Goal: Transaction & Acquisition: Book appointment/travel/reservation

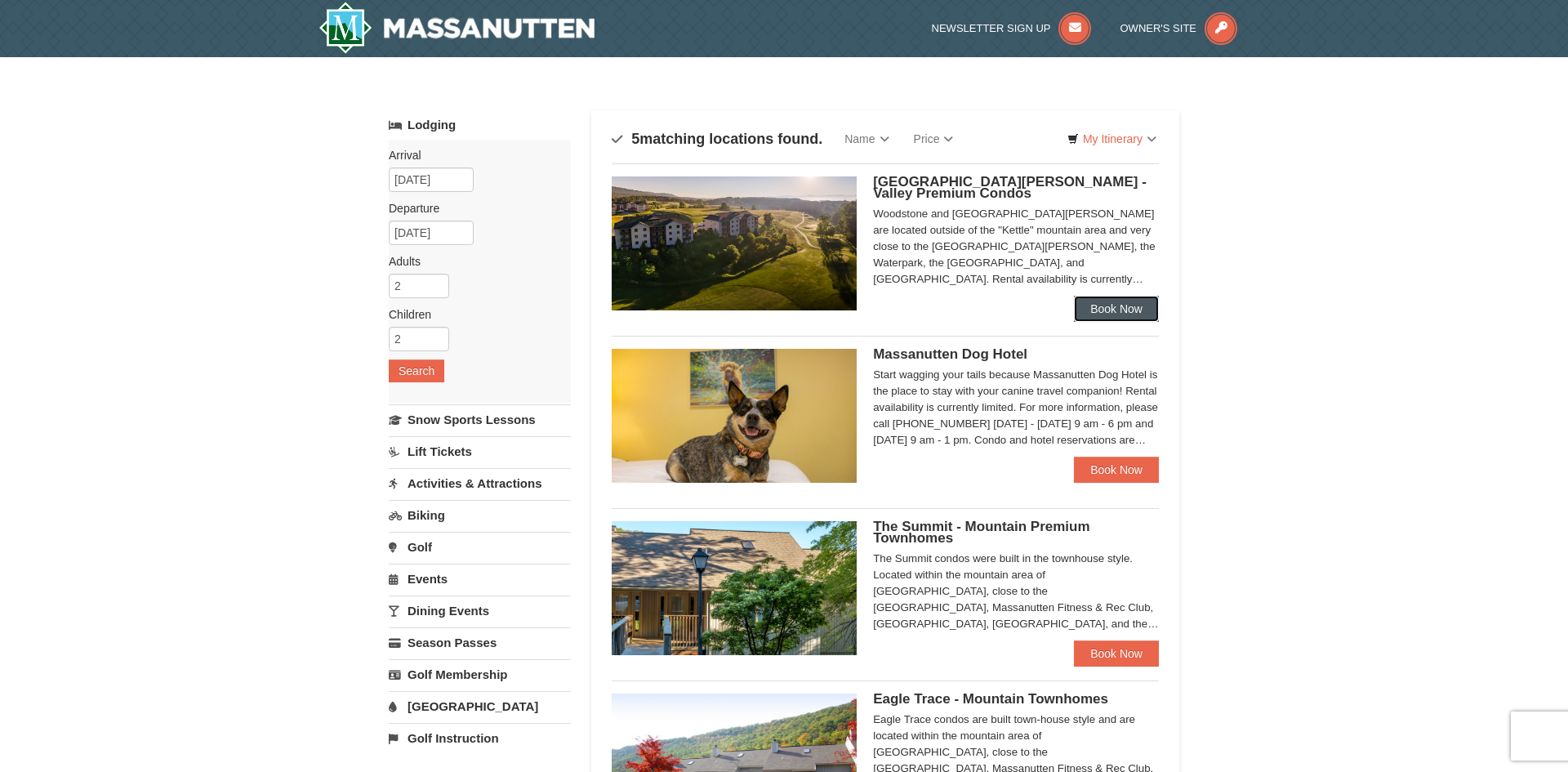
click at [1106, 299] on link "Book Now" at bounding box center [1117, 309] width 85 height 26
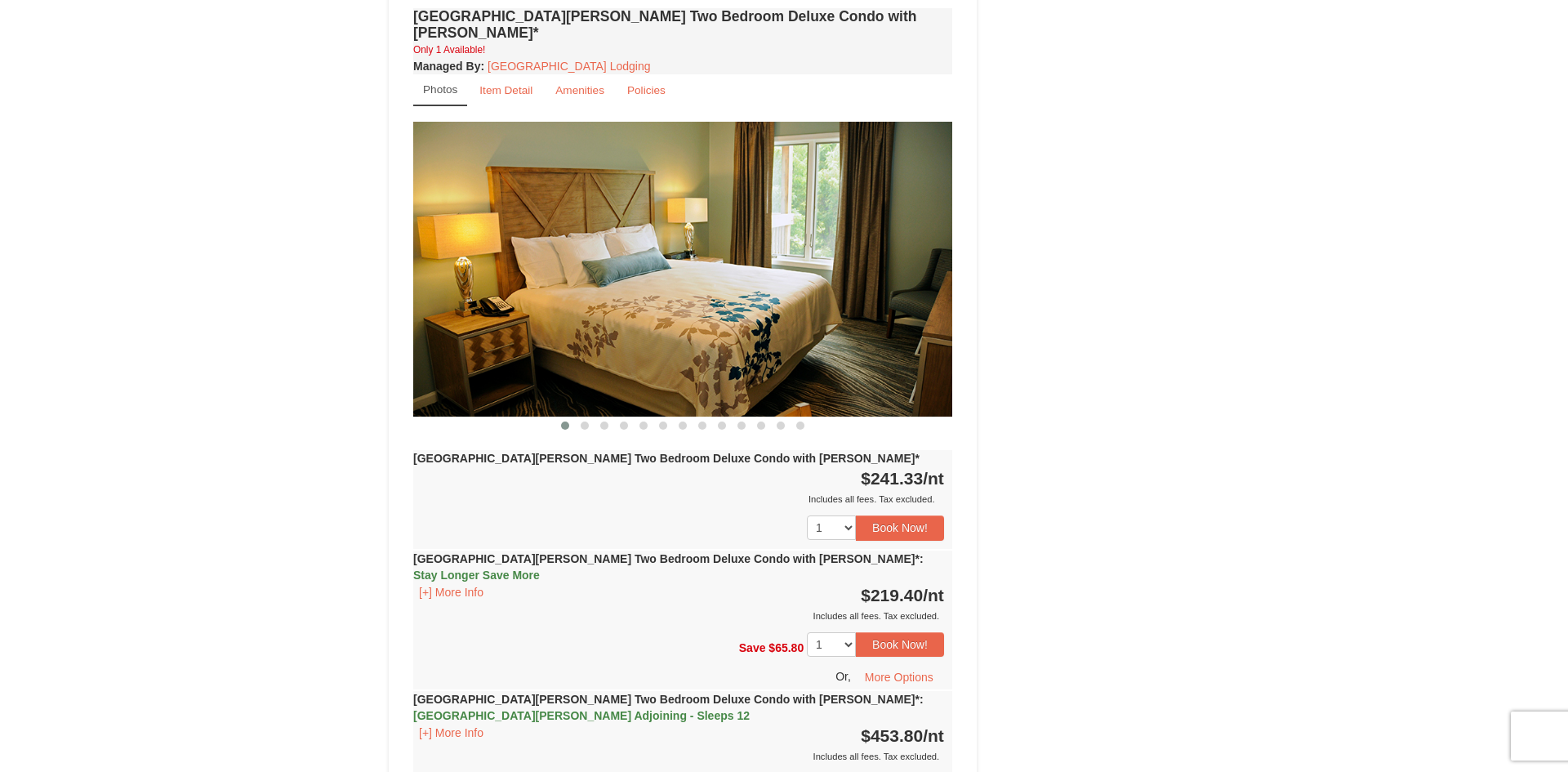
scroll to position [2222, 0]
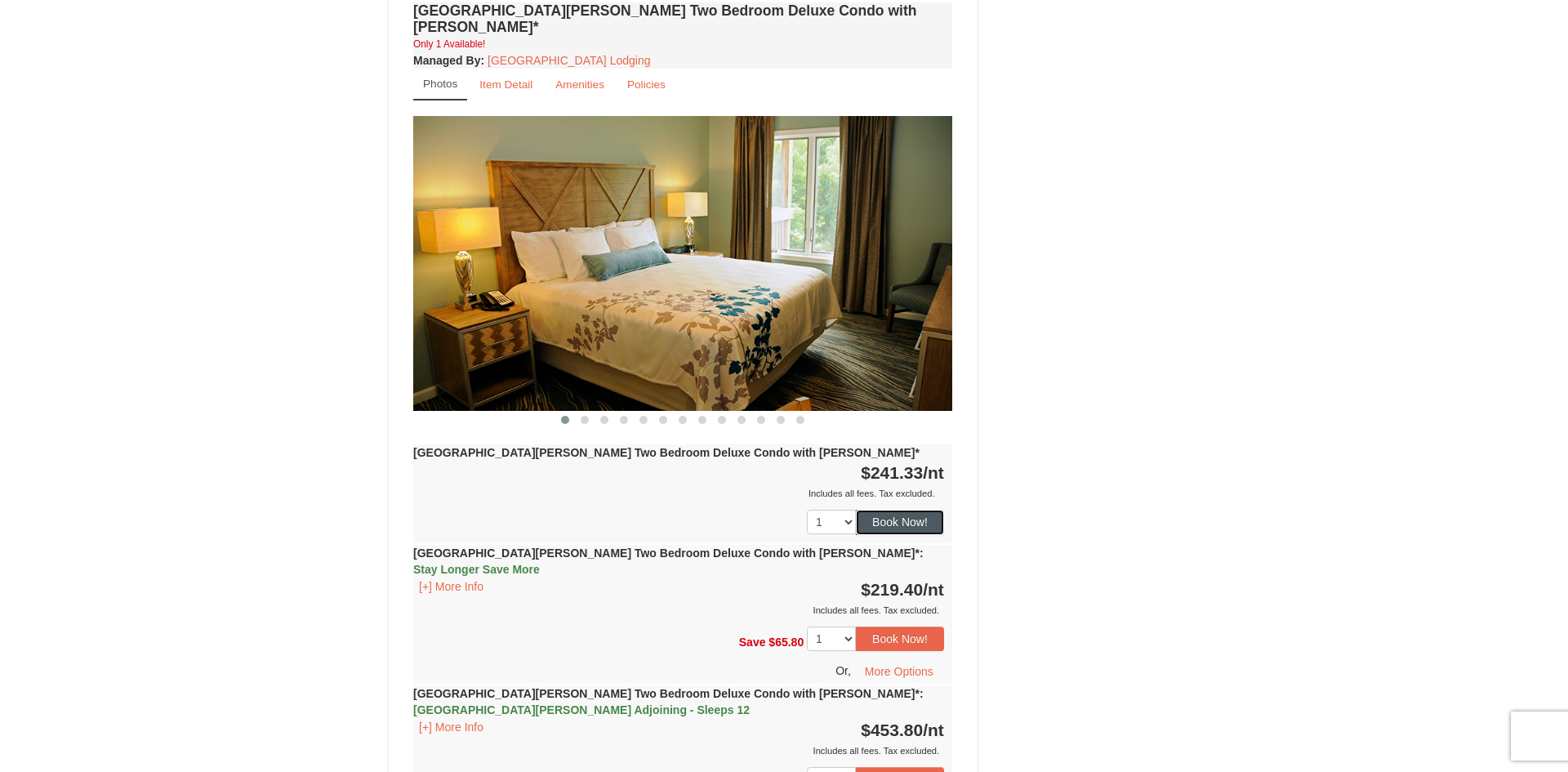
click at [887, 509] on button "Book Now!" at bounding box center [900, 522] width 88 height 24
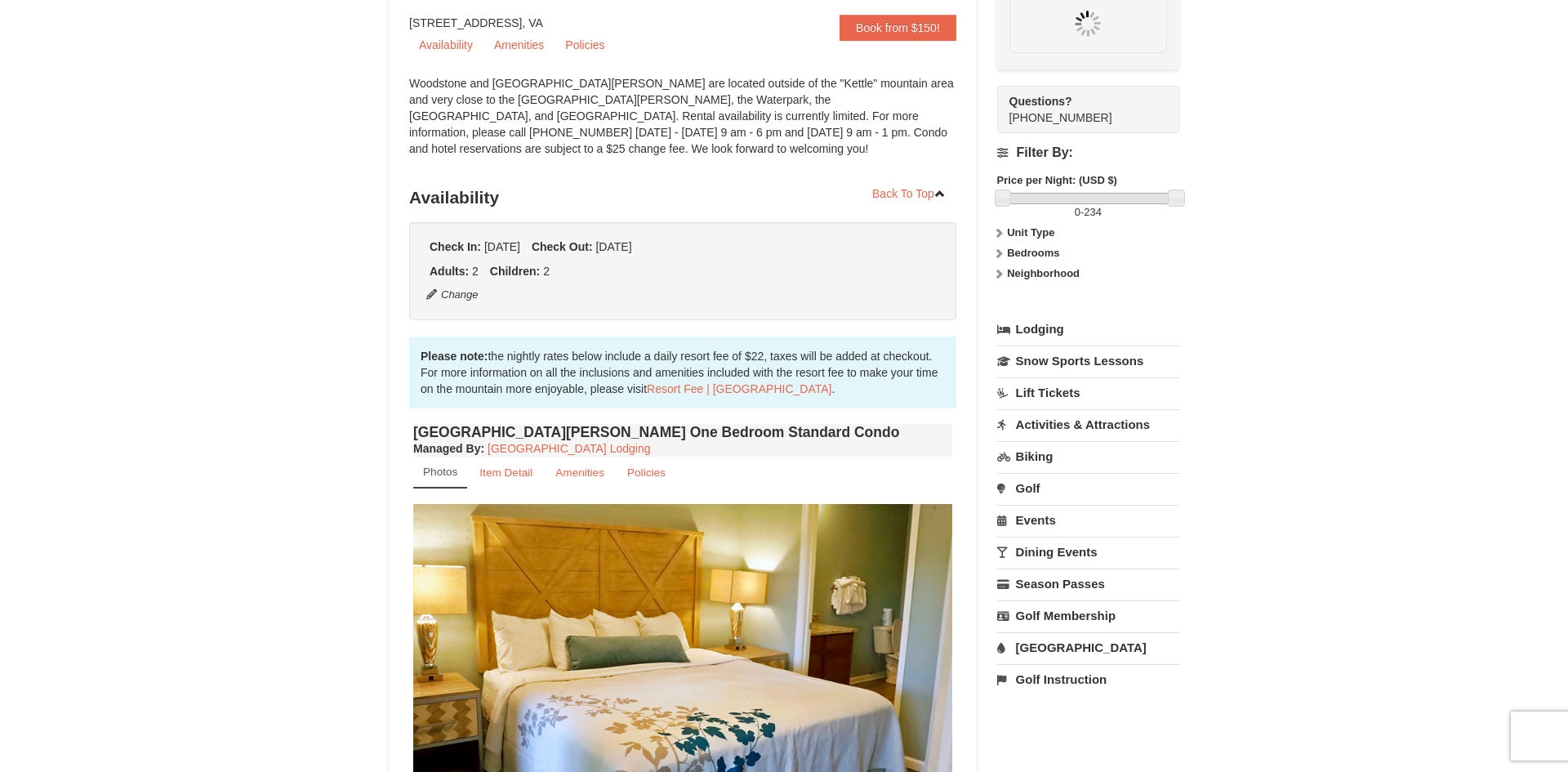
scroll to position [159, 0]
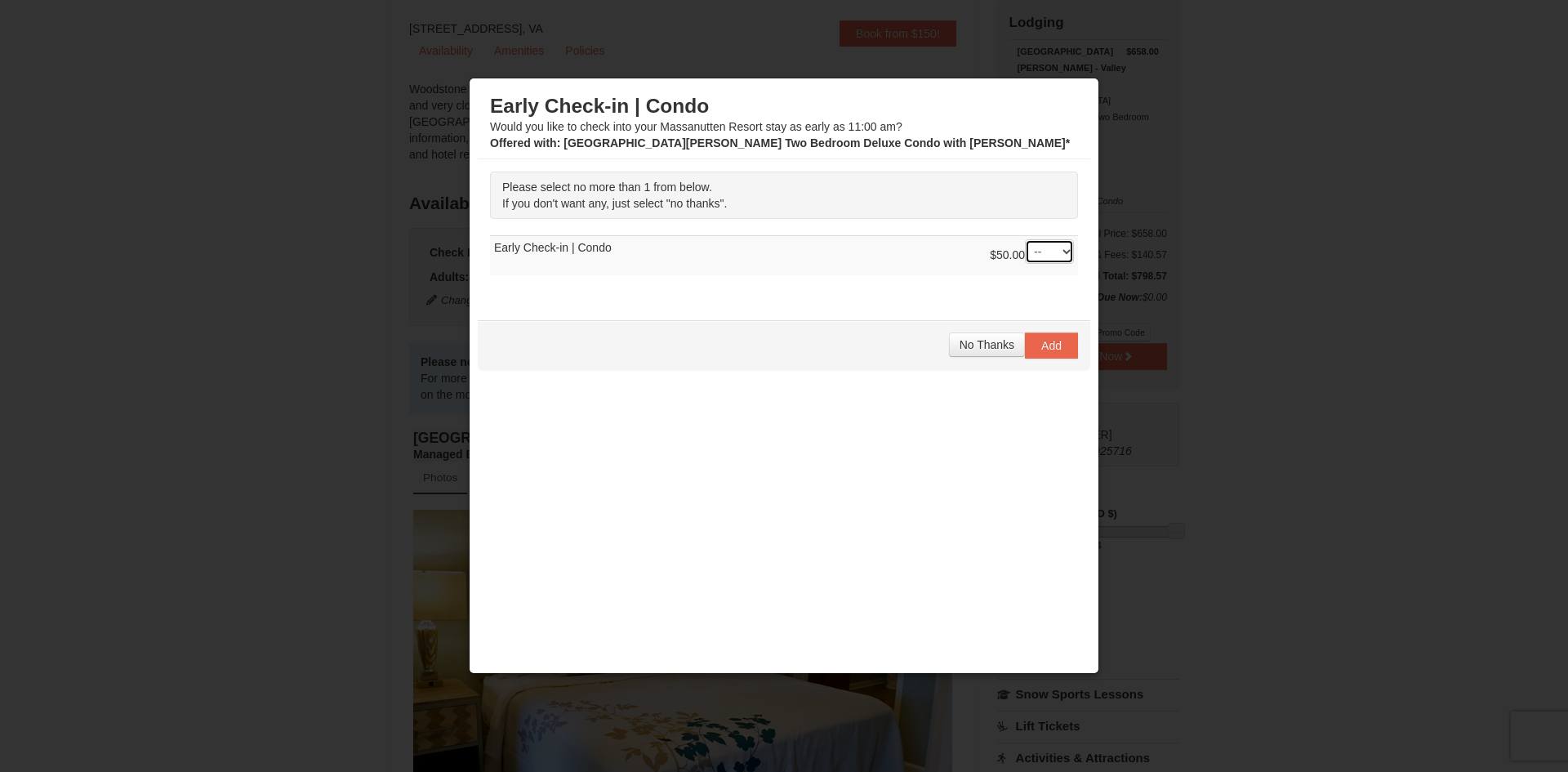
click at [1045, 250] on select "-- 01" at bounding box center [1049, 251] width 49 height 24
select select "1"
click at [1025, 239] on select "-- 01" at bounding box center [1049, 251] width 49 height 24
click at [1055, 347] on span "Add" at bounding box center [1051, 345] width 20 height 13
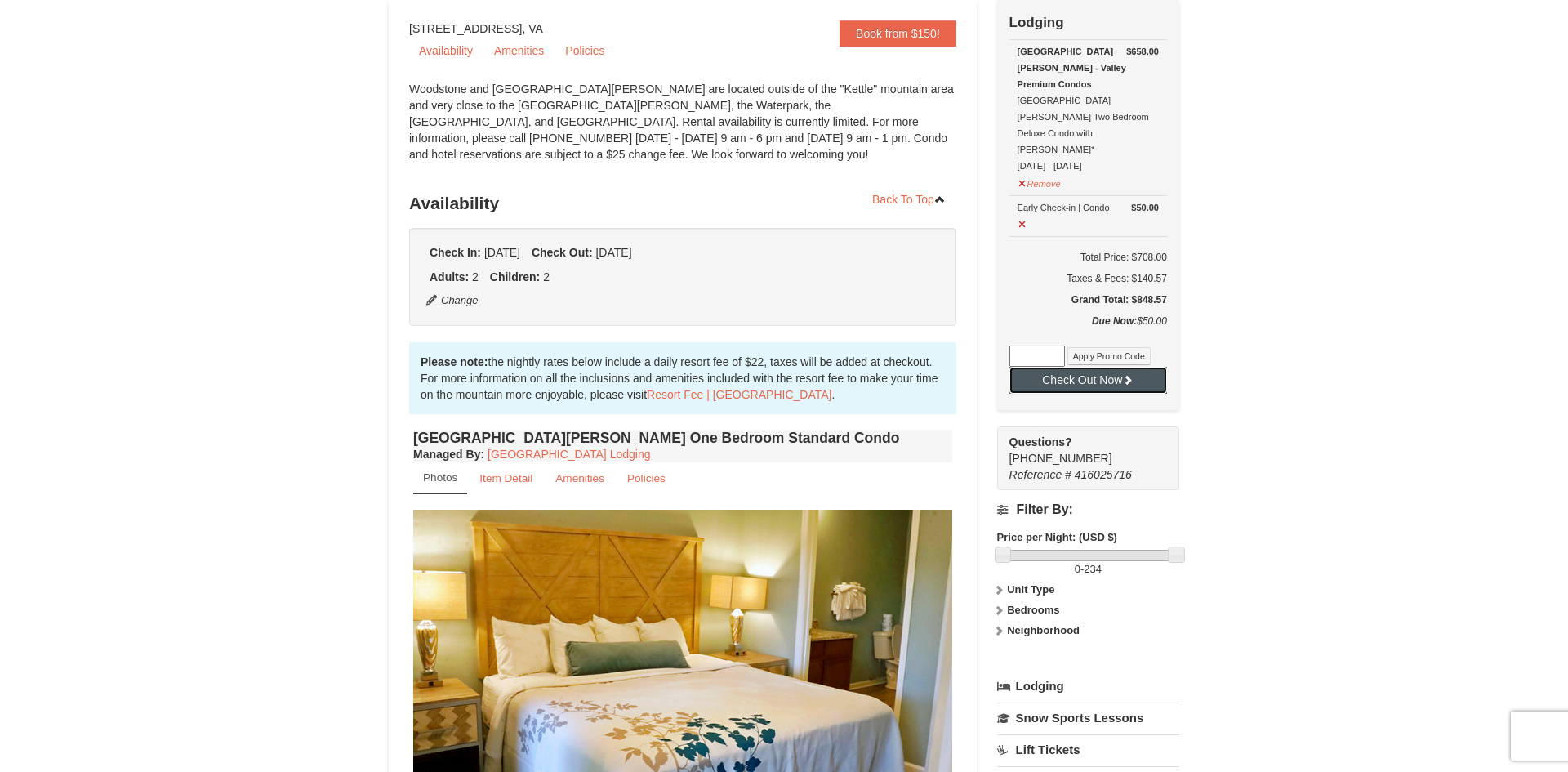
click at [1063, 367] on button "Check Out Now" at bounding box center [1087, 380] width 157 height 26
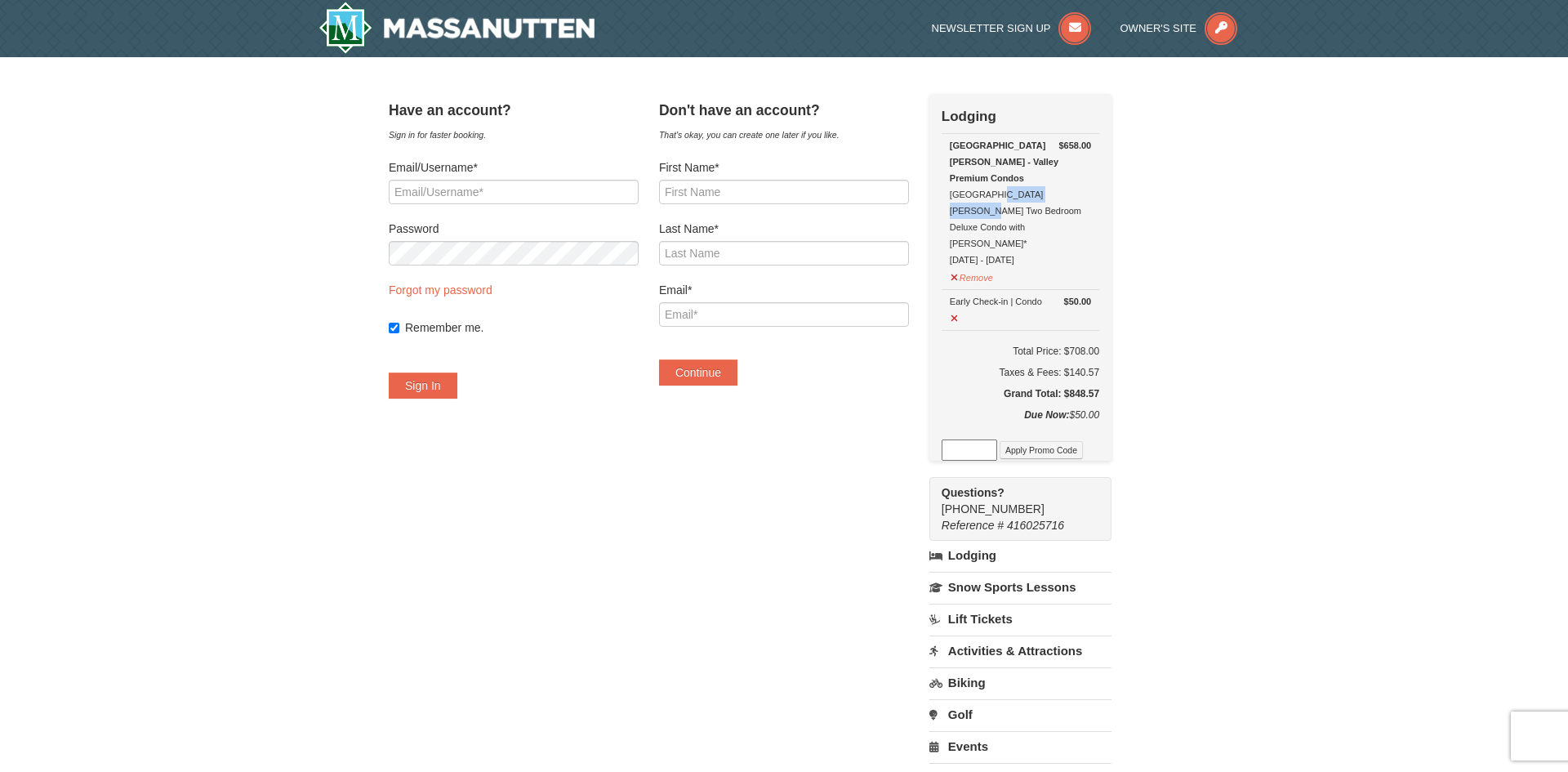
drag, startPoint x: 974, startPoint y: 180, endPoint x: 1053, endPoint y: 185, distance: 79.2
click at [1053, 185] on div "Woodstone Meadows - Valley Premium Condos Woodstone Meadows Two Bedroom Deluxe …" at bounding box center [1020, 203] width 142 height 130
click at [1080, 196] on div "Woodstone Meadows - Valley Premium Condos Woodstone Meadows Two Bedroom Deluxe …" at bounding box center [1020, 203] width 142 height 130
drag, startPoint x: 969, startPoint y: 174, endPoint x: 1082, endPoint y: 207, distance: 117.7
click at [1082, 207] on div "Woodstone Meadows - Valley Premium Condos Woodstone Meadows Two Bedroom Deluxe …" at bounding box center [1020, 203] width 142 height 130
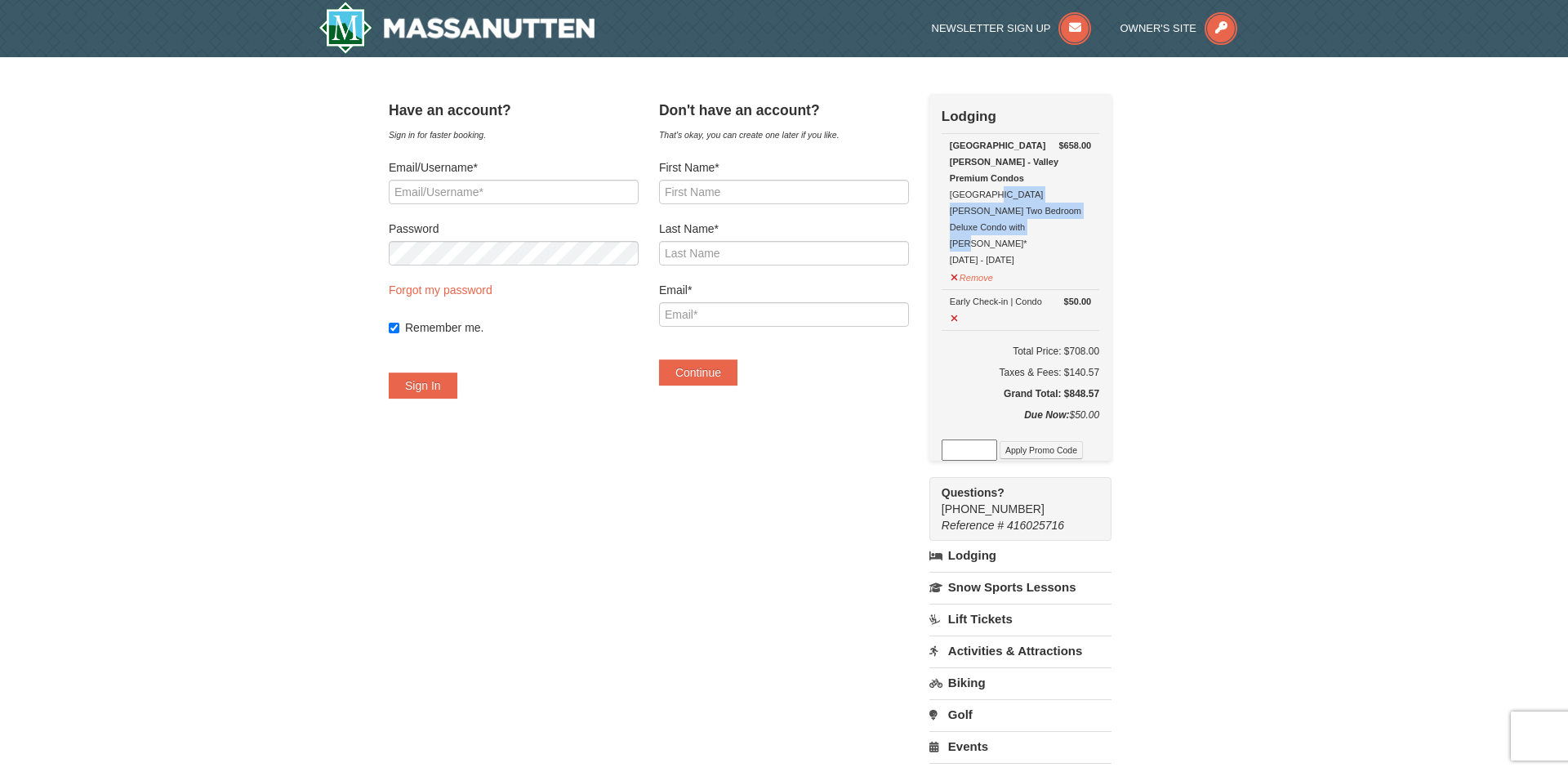
click at [1002, 193] on div "Woodstone Meadows - Valley Premium Condos Woodstone Meadows Two Bedroom Deluxe …" at bounding box center [1020, 203] width 142 height 130
drag, startPoint x: 974, startPoint y: 181, endPoint x: 1034, endPoint y: 179, distance: 60.0
click at [1034, 179] on div "Woodstone Meadows - Valley Premium Condos Woodstone Meadows Two Bedroom Deluxe …" at bounding box center [1020, 203] width 142 height 130
click at [980, 181] on div "Woodstone Meadows - Valley Premium Condos Woodstone Meadows Two Bedroom Deluxe …" at bounding box center [1020, 203] width 142 height 130
drag, startPoint x: 973, startPoint y: 183, endPoint x: 1048, endPoint y: 208, distance: 79.1
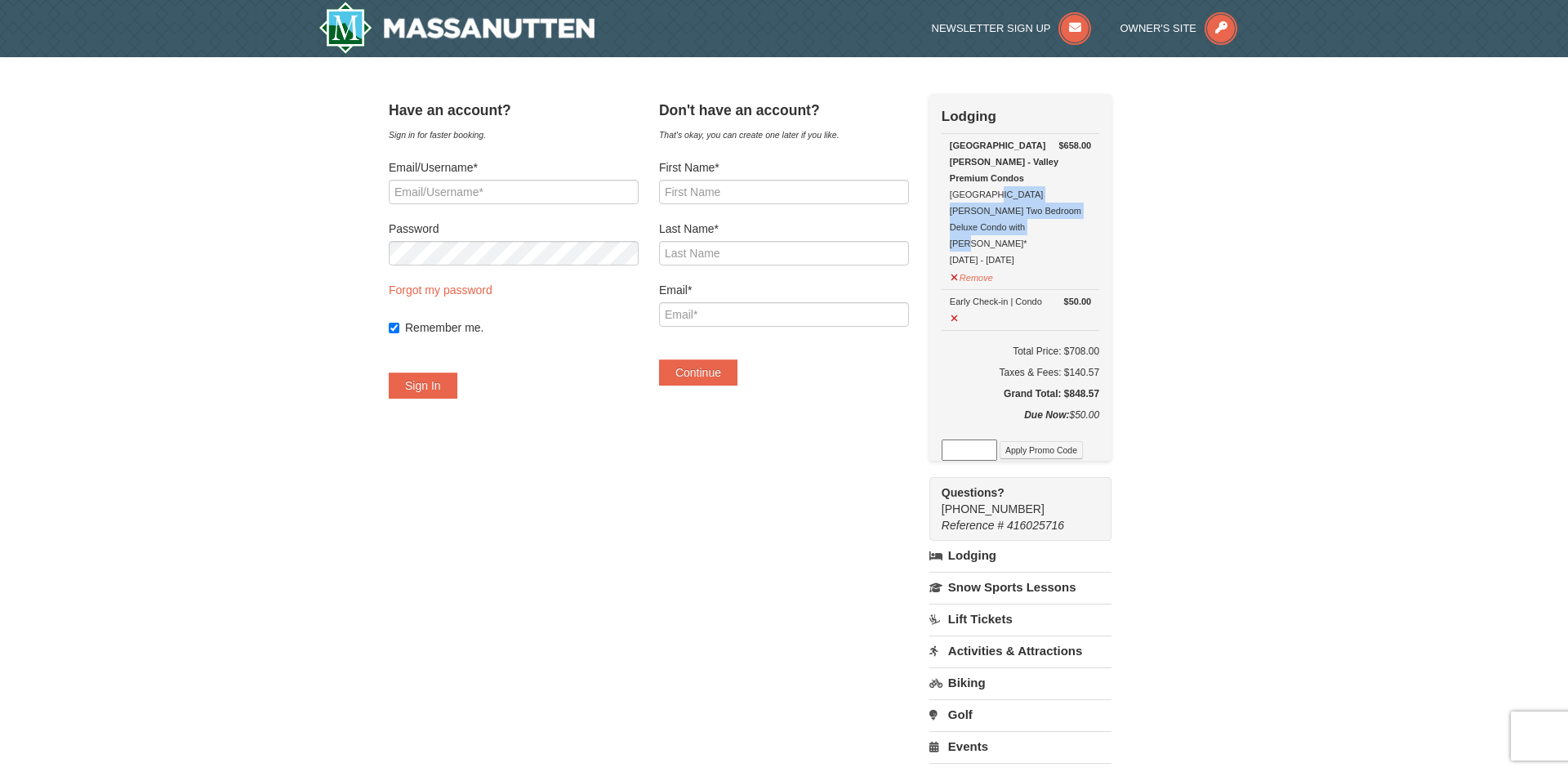
click at [1048, 208] on div "Woodstone Meadows - Valley Premium Condos Woodstone Meadows Two Bedroom Deluxe …" at bounding box center [1020, 203] width 142 height 130
copy div "[GEOGRAPHIC_DATA][PERSON_NAME] Two Bedroom Deluxe Condo with [PERSON_NAME]*"
click at [1008, 185] on div "Woodstone Meadows - Valley Premium Condos Woodstone Meadows Two Bedroom Deluxe …" at bounding box center [1020, 203] width 142 height 130
drag, startPoint x: 976, startPoint y: 177, endPoint x: 1035, endPoint y: 190, distance: 60.4
click at [1035, 190] on div "Woodstone Meadows - Valley Premium Condos Woodstone Meadows Two Bedroom Deluxe …" at bounding box center [1020, 203] width 142 height 130
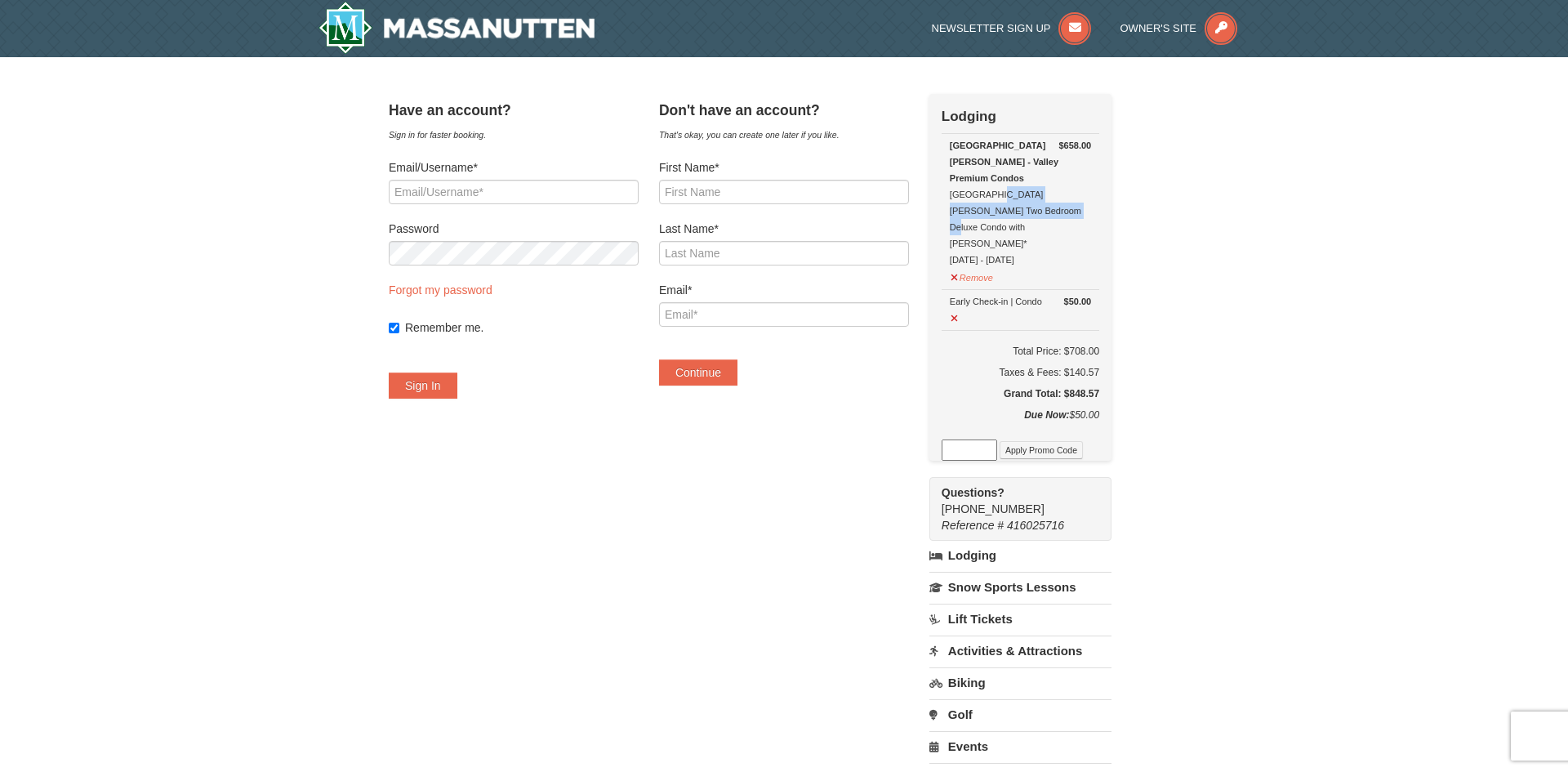
click at [1029, 196] on div "Woodstone Meadows - Valley Premium Condos Woodstone Meadows Two Bedroom Deluxe …" at bounding box center [1020, 203] width 142 height 130
click at [1082, 196] on div "Woodstone Meadows - Valley Premium Condos Woodstone Meadows Two Bedroom Deluxe …" at bounding box center [1020, 203] width 142 height 130
drag, startPoint x: 1028, startPoint y: 202, endPoint x: 975, endPoint y: 183, distance: 56.3
click at [975, 183] on div "Woodstone Meadows - Valley Premium Condos Woodstone Meadows Two Bedroom Deluxe …" at bounding box center [1020, 203] width 142 height 130
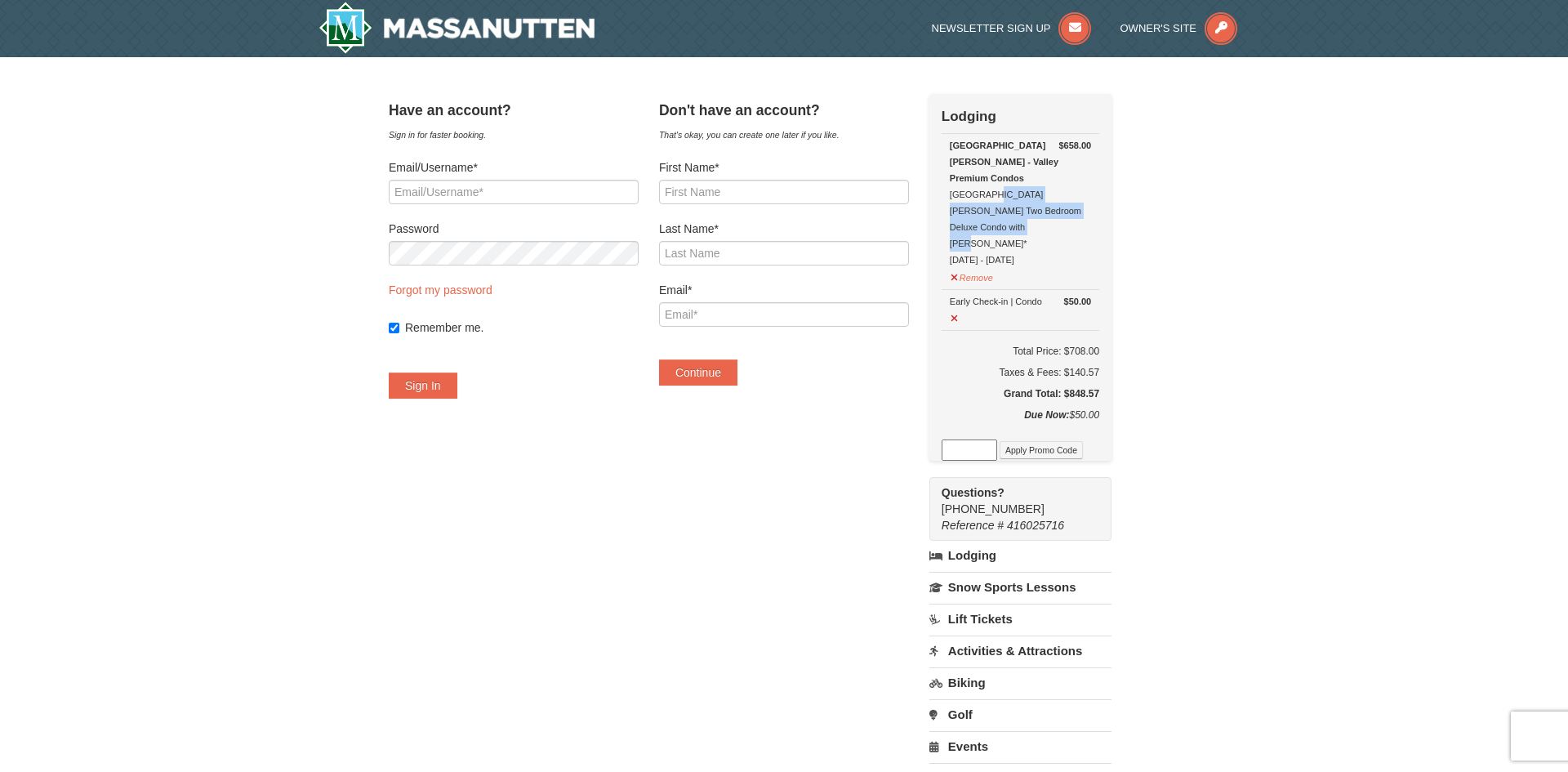
drag, startPoint x: 973, startPoint y: 183, endPoint x: 1035, endPoint y: 209, distance: 67.2
click at [1035, 209] on div "Woodstone Meadows - Valley Premium Condos Woodstone Meadows Two Bedroom Deluxe …" at bounding box center [1020, 203] width 142 height 130
copy div "[GEOGRAPHIC_DATA][PERSON_NAME] Two Bedroom Deluxe Condo with [PERSON_NAME]*"
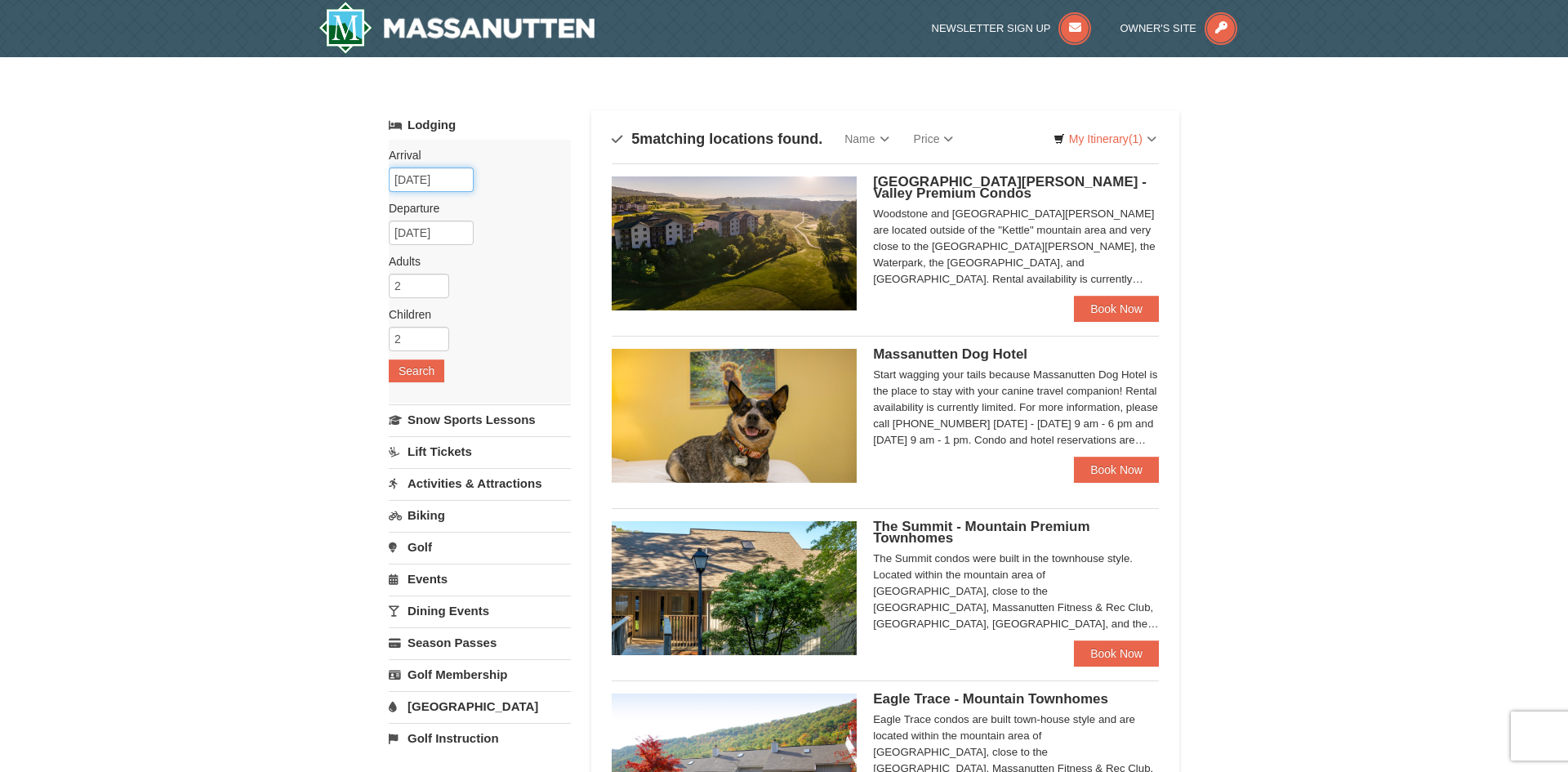
click at [449, 174] on input "[DATE]" at bounding box center [431, 180] width 85 height 24
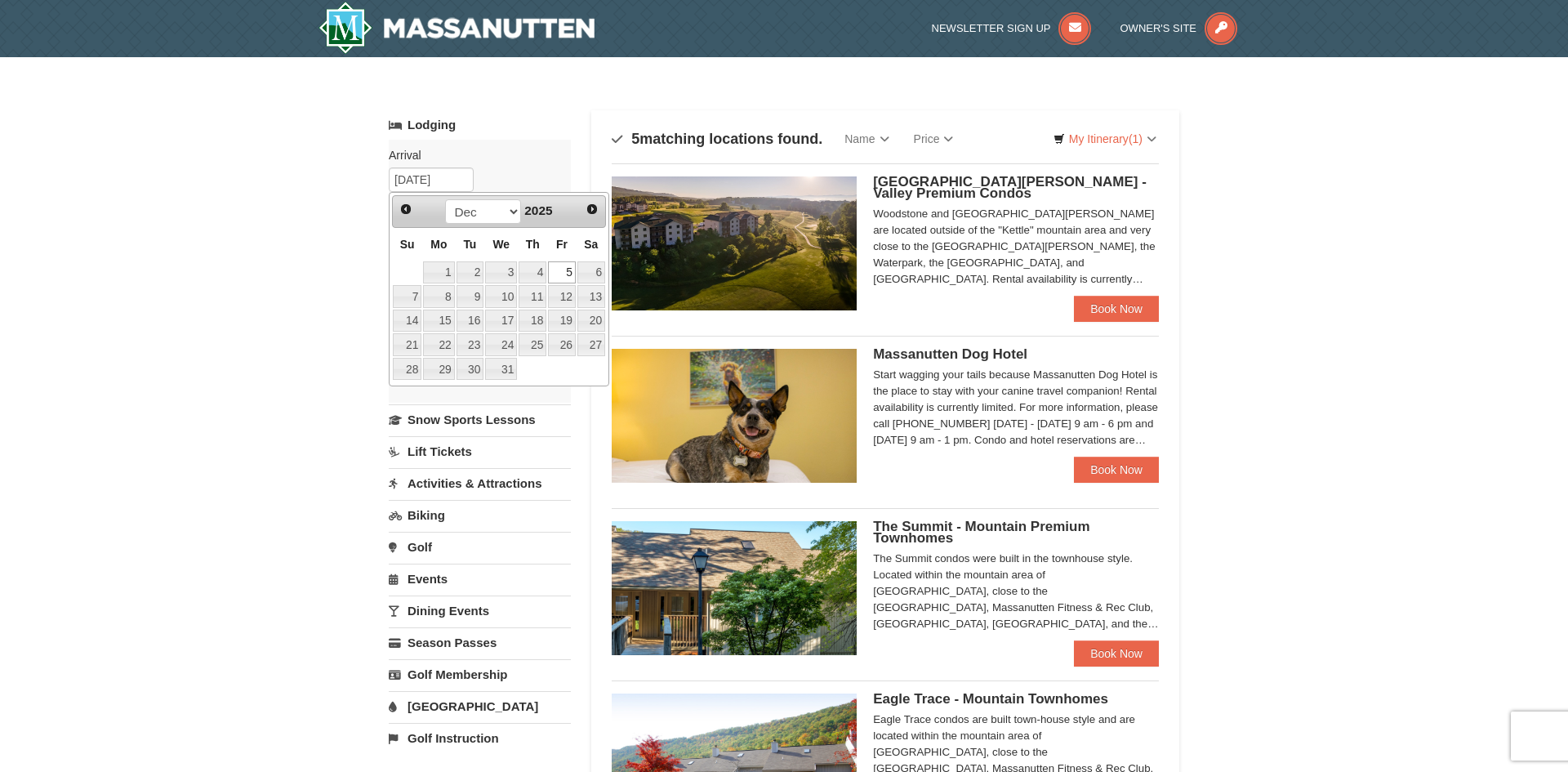
click at [282, 375] on div "× Categories Map List Filter My Itinerary (1) Check Out Now Lodging $658.00 [GE…" at bounding box center [784, 563] width 1568 height 1013
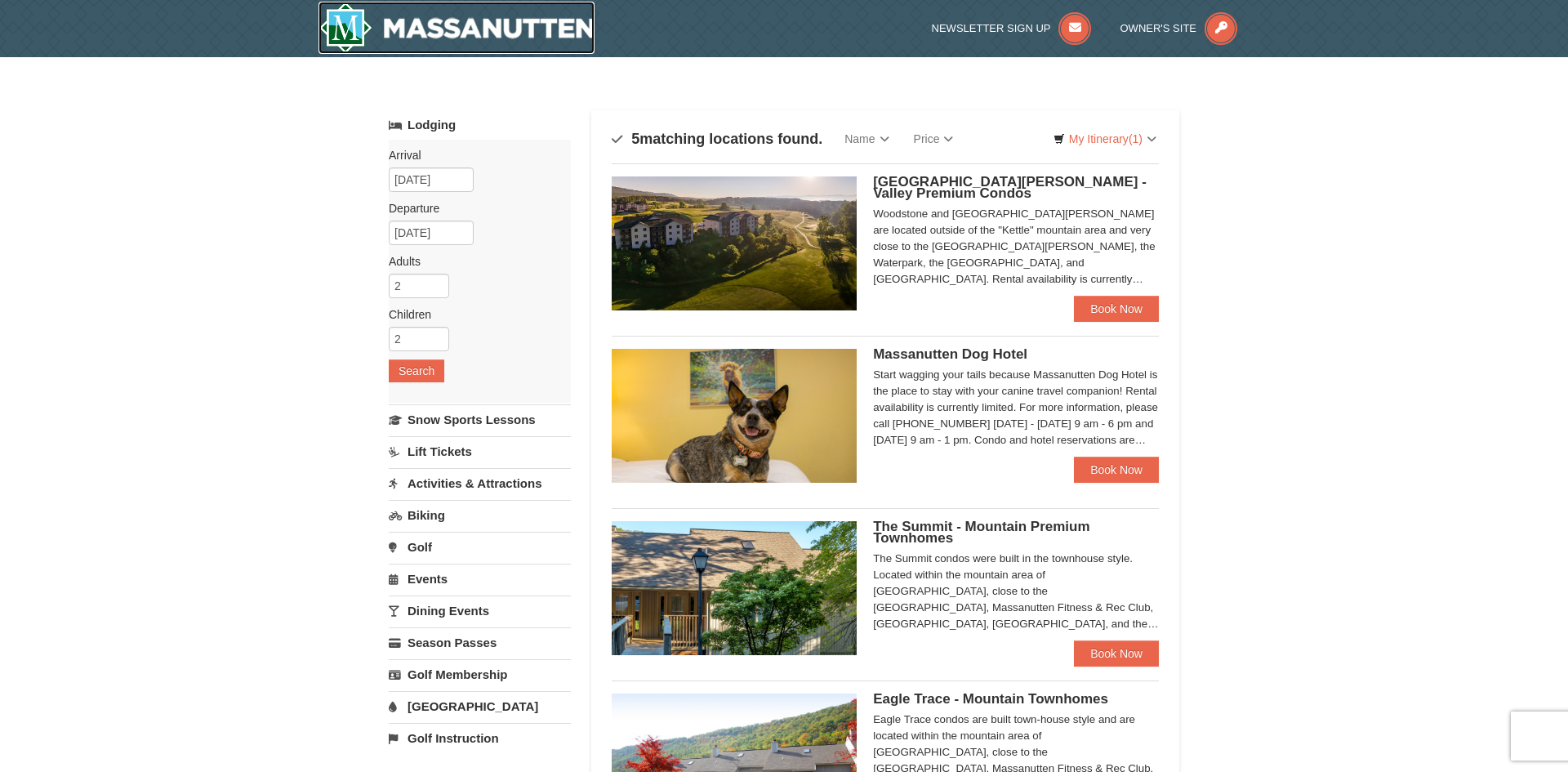
click at [450, 37] on img at bounding box center [456, 28] width 276 height 52
